Goal: Transaction & Acquisition: Obtain resource

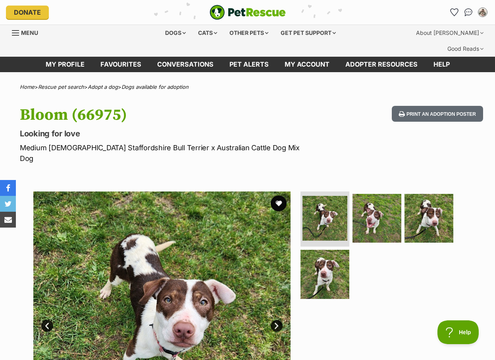
click at [381, 259] on ul at bounding box center [380, 248] width 163 height 113
click at [278, 195] on button "favourite" at bounding box center [278, 203] width 17 height 17
click at [388, 248] on ul at bounding box center [380, 248] width 163 height 113
click at [312, 249] on img at bounding box center [324, 274] width 51 height 51
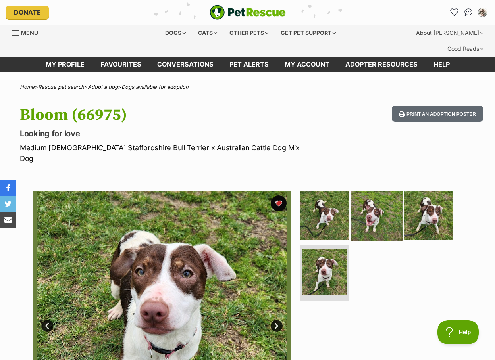
click at [378, 190] on img at bounding box center [376, 215] width 51 height 51
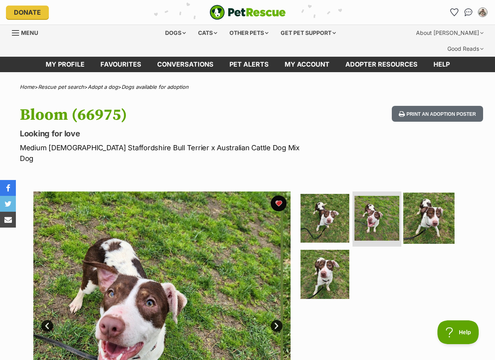
click at [434, 192] on img at bounding box center [428, 217] width 51 height 51
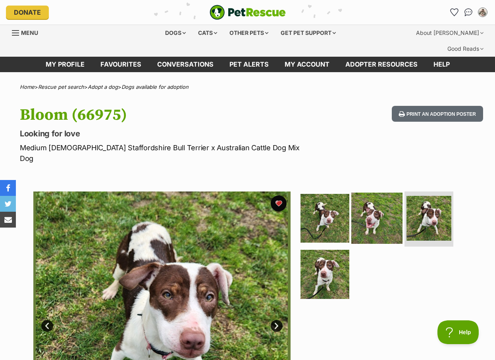
click at [357, 192] on img at bounding box center [376, 217] width 51 height 51
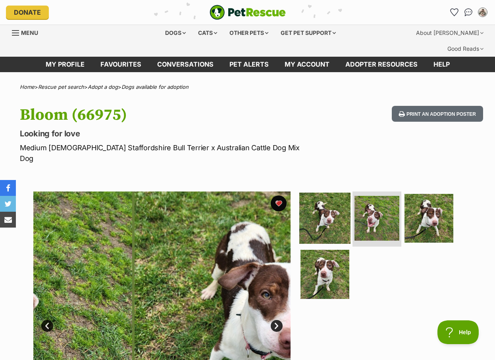
click at [338, 192] on img at bounding box center [324, 217] width 51 height 51
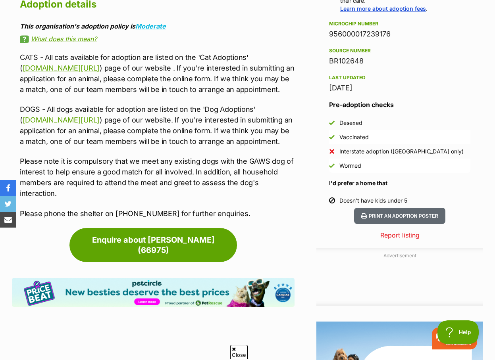
click at [175, 156] on p "Please note it is compulsory that we meet any existing dogs with the GAWS dog o…" at bounding box center [157, 177] width 275 height 43
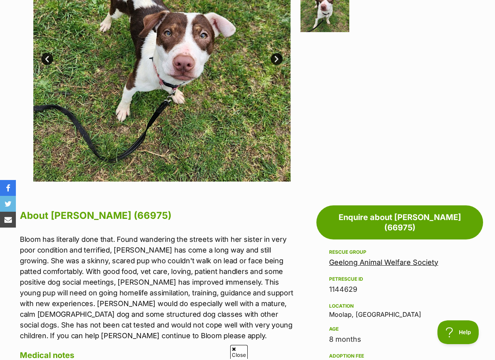
scroll to position [265, 0]
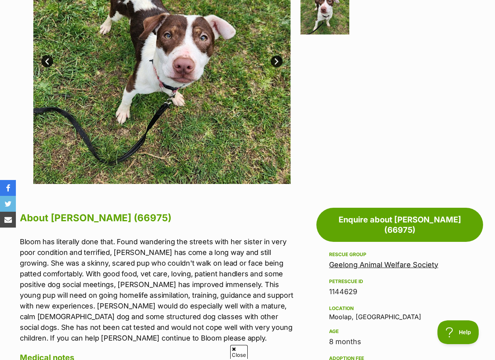
click at [263, 210] on h2 "About [PERSON_NAME] (66975)" at bounding box center [157, 218] width 275 height 17
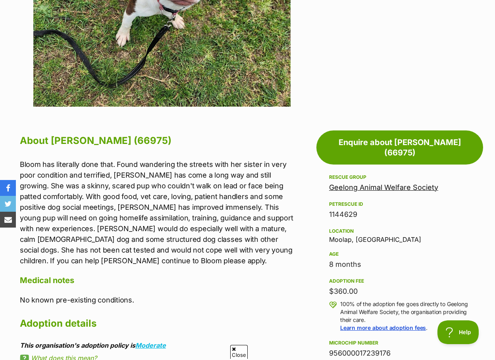
scroll to position [397, 0]
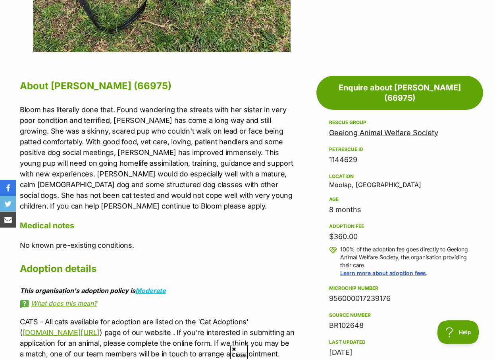
click at [259, 180] on p "Bloom has literally done that. Found wandering the streets with her sister in v…" at bounding box center [157, 157] width 275 height 107
click at [284, 160] on p "Bloom has literally done that. Found wandering the streets with her sister in v…" at bounding box center [157, 157] width 275 height 107
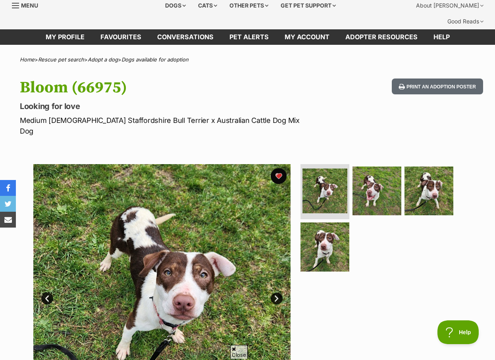
scroll to position [0, 0]
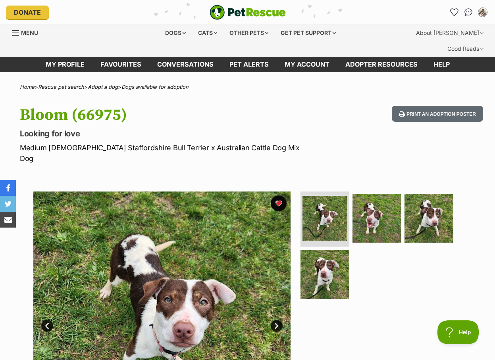
click at [262, 110] on hgroup "Bloom (66975) Looking for love Medium [DEMOGRAPHIC_DATA] Staffordshire Bull Ter…" at bounding box center [161, 135] width 283 height 58
click at [304, 121] on div "Bloom (66975) Looking for love Medium [DEMOGRAPHIC_DATA] Staffordshire Bull Ter…" at bounding box center [247, 135] width 495 height 58
click at [219, 126] on hgroup "Bloom (66975) Looking for love Medium [DEMOGRAPHIC_DATA] Staffordshire Bull Ter…" at bounding box center [161, 135] width 283 height 58
click at [438, 192] on img at bounding box center [428, 217] width 51 height 51
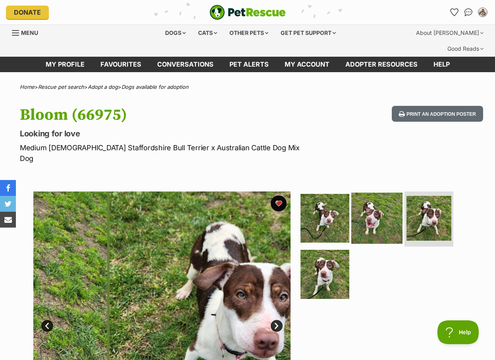
click at [383, 192] on img at bounding box center [376, 217] width 51 height 51
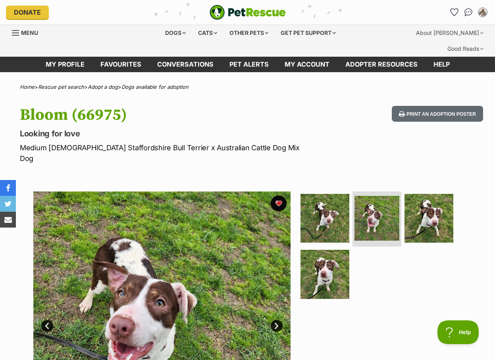
click at [279, 142] on p "Medium [DEMOGRAPHIC_DATA] Staffordshire Bull Terrier x Australian Cattle Dog Mi…" at bounding box center [161, 152] width 283 height 21
click at [252, 10] on img "PetRescue" at bounding box center [248, 12] width 76 height 15
